Goal: Transaction & Acquisition: Purchase product/service

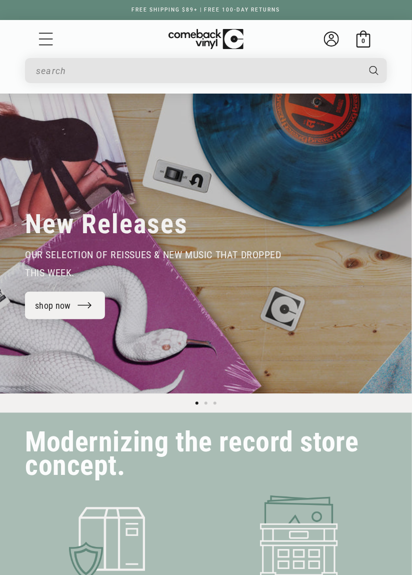
click at [57, 80] on input "Search" at bounding box center [198, 71] width 324 height 21
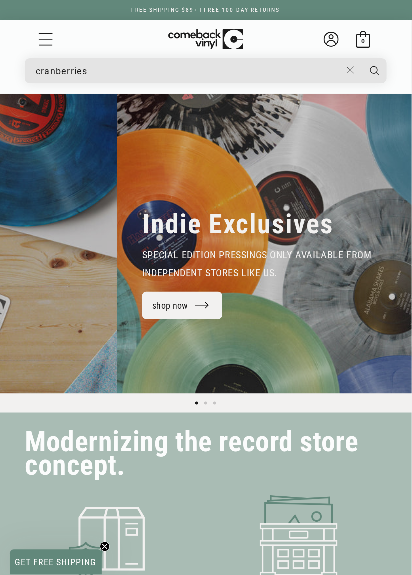
type input "cranberries"
click at [362, 58] on button "Search" at bounding box center [375, 70] width 26 height 25
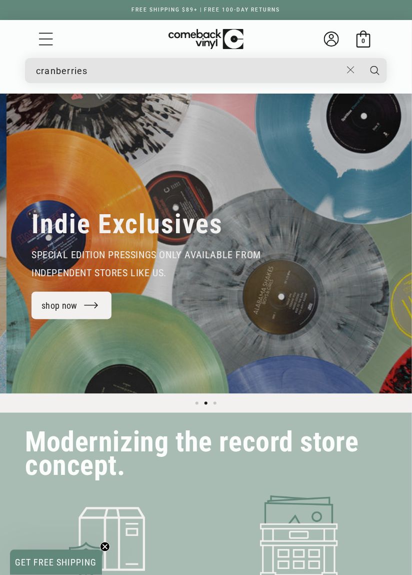
scroll to position [0, 412]
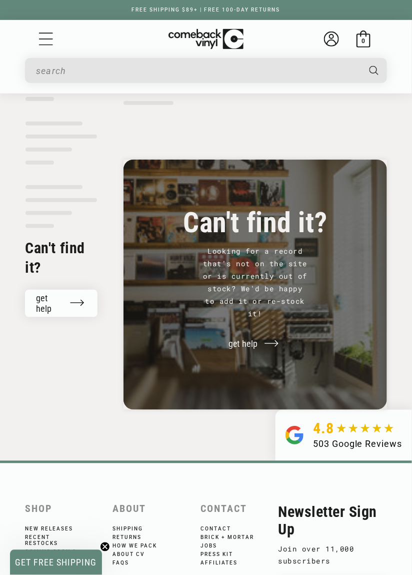
scroll to position [152, 0]
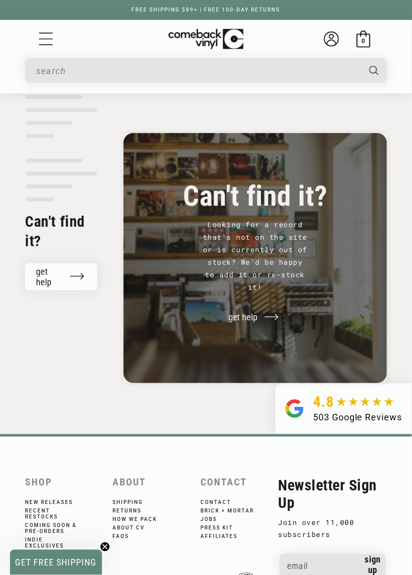
type input "cranberries"
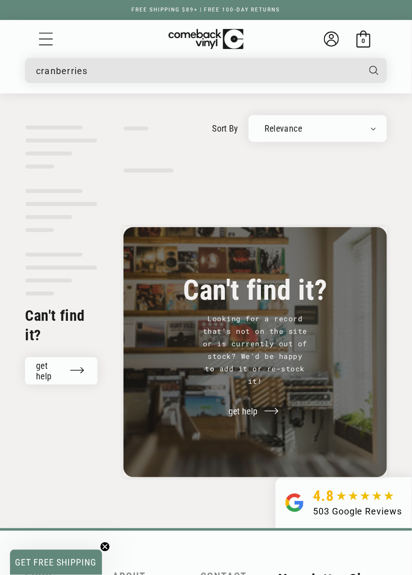
scroll to position [0, 0]
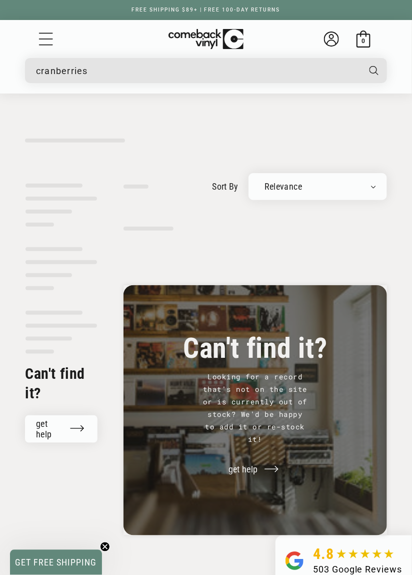
click at [42, 74] on input "cranberries" at bounding box center [198, 71] width 324 height 21
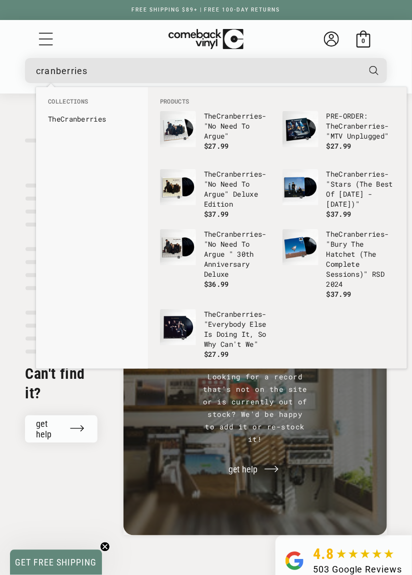
click at [56, 121] on link "The Cranberries" at bounding box center [92, 119] width 88 height 10
click at [56, 122] on h1 at bounding box center [206, 133] width 362 height 33
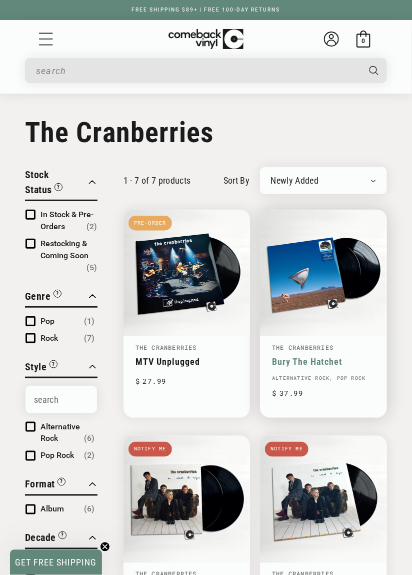
click at [344, 356] on link "Bury The Hatchet" at bounding box center [323, 361] width 103 height 11
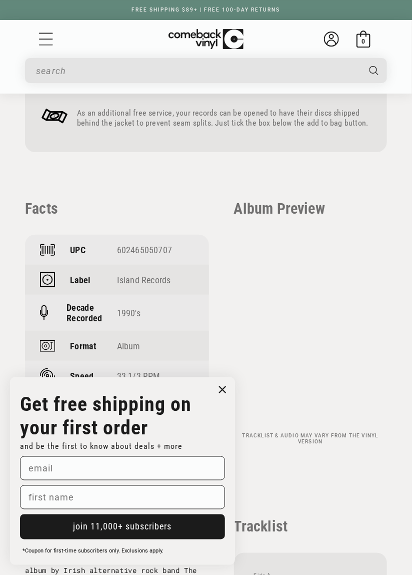
scroll to position [790, 0]
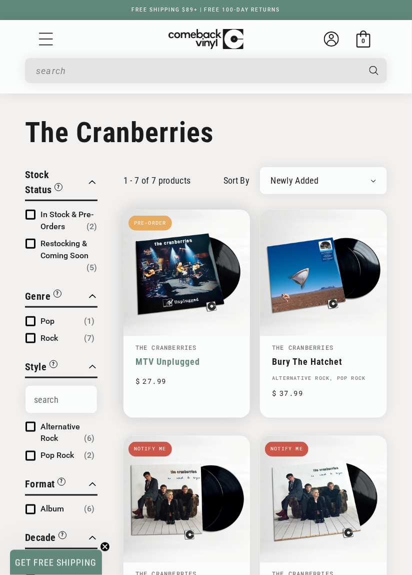
click at [194, 356] on link "MTV Unplugged" at bounding box center [187, 361] width 103 height 11
